Goal: Navigation & Orientation: Find specific page/section

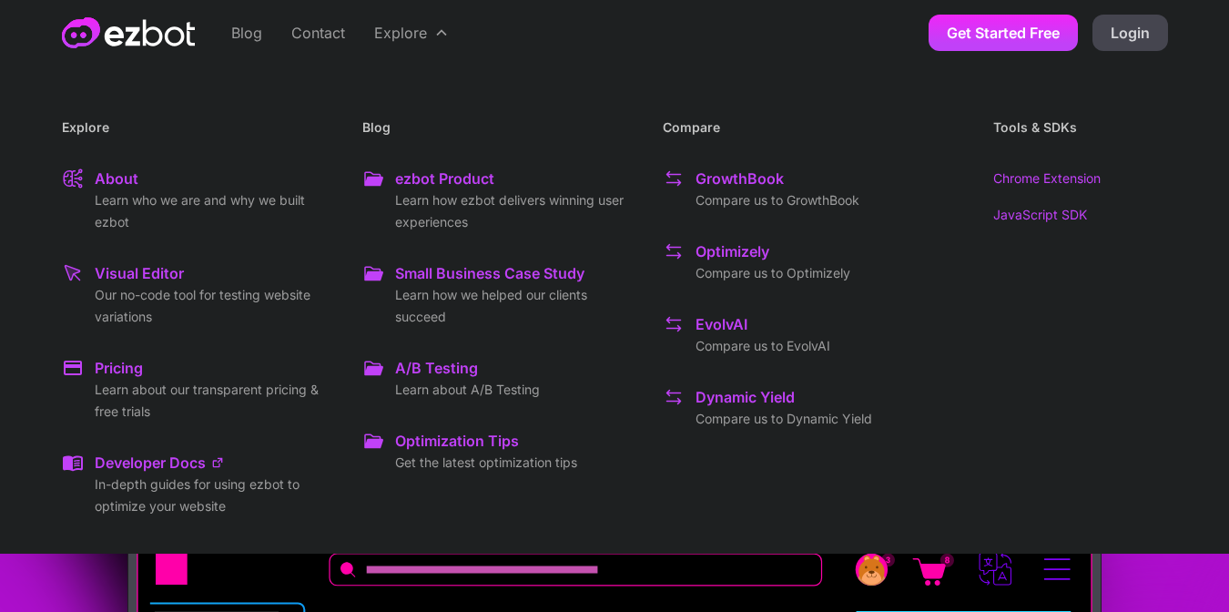
click at [167, 467] on div "Developer Docs" at bounding box center [150, 462] width 111 height 22
